Goal: Task Accomplishment & Management: Manage account settings

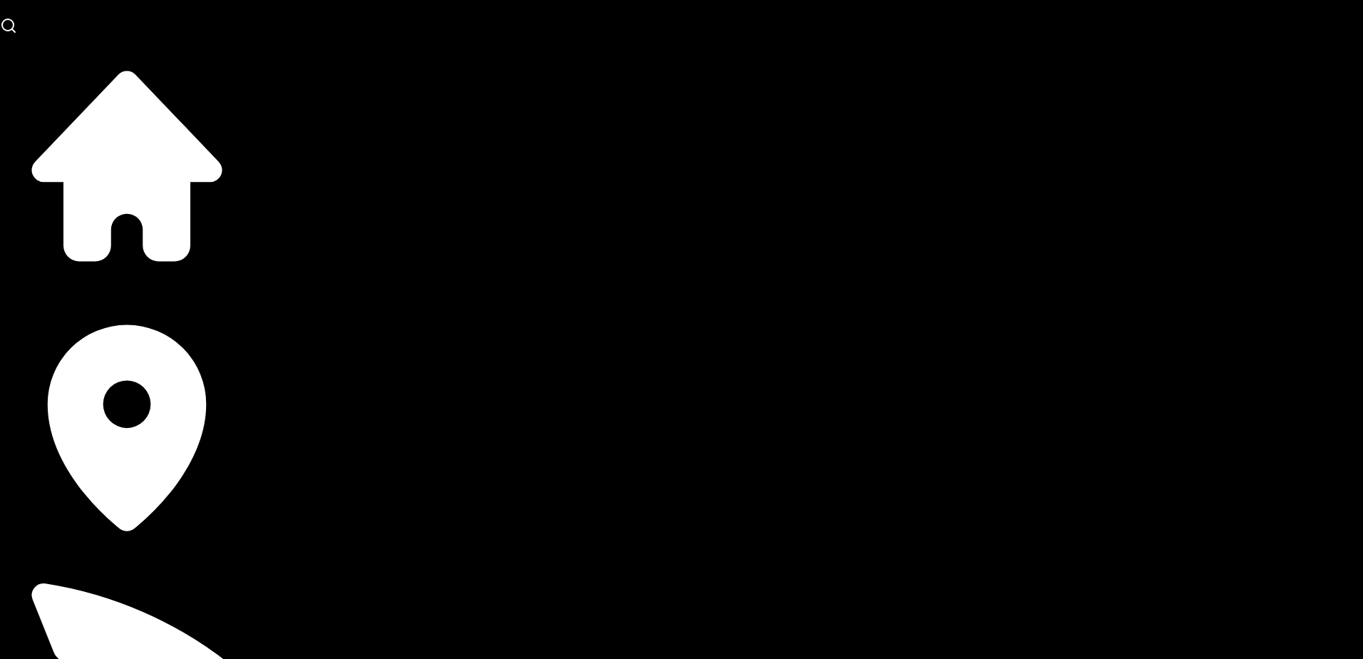
click at [1086, 23] on line "Close toast" at bounding box center [1088, 25] width 4 height 4
select select "*****"
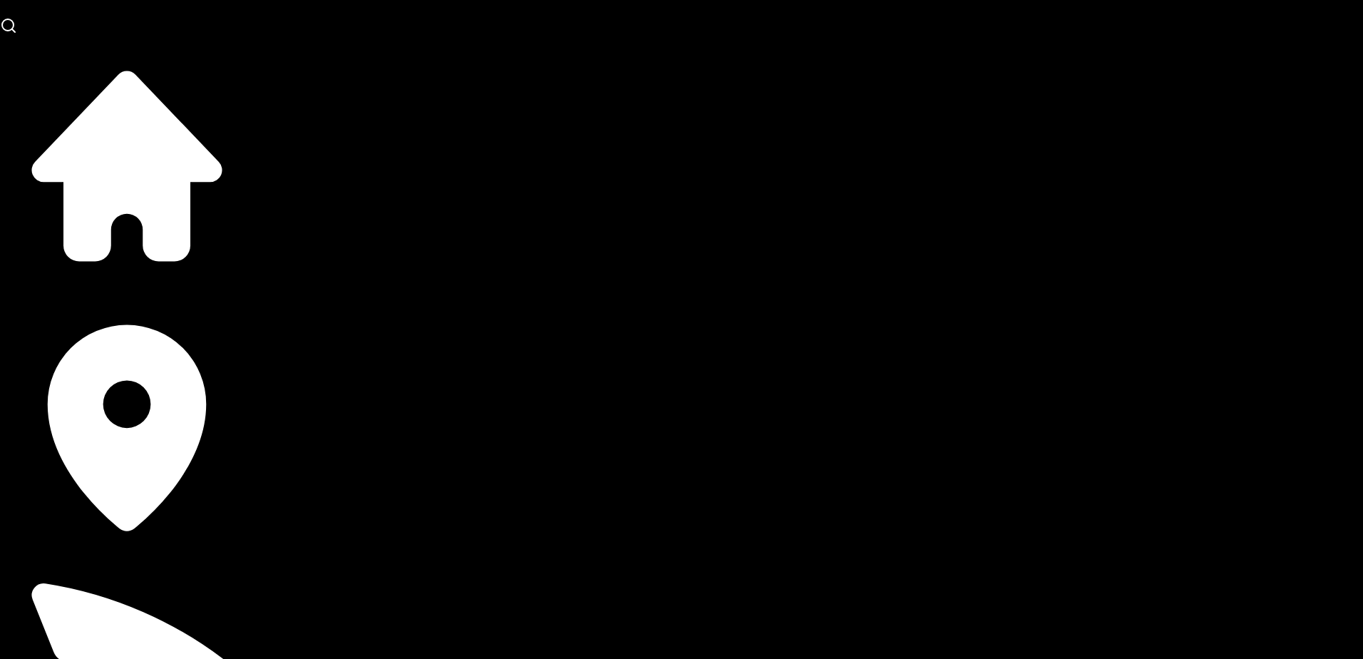
type input "**********"
